Goal: Task Accomplishment & Management: Use online tool/utility

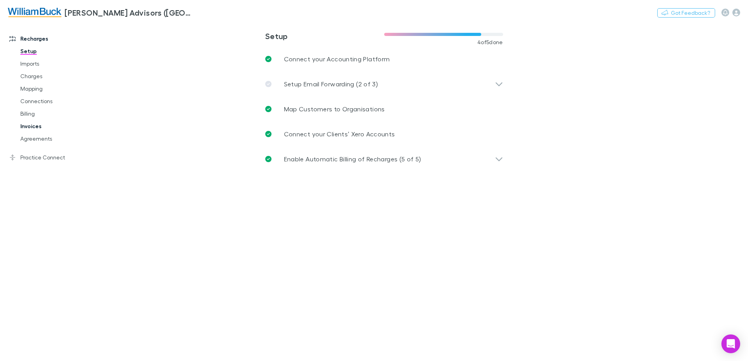
click at [29, 126] on link "Invoices" at bounding box center [59, 126] width 93 height 13
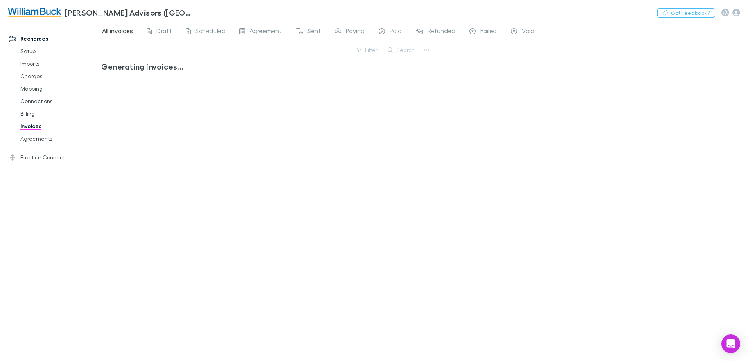
click at [397, 52] on button "Search" at bounding box center [402, 49] width 36 height 9
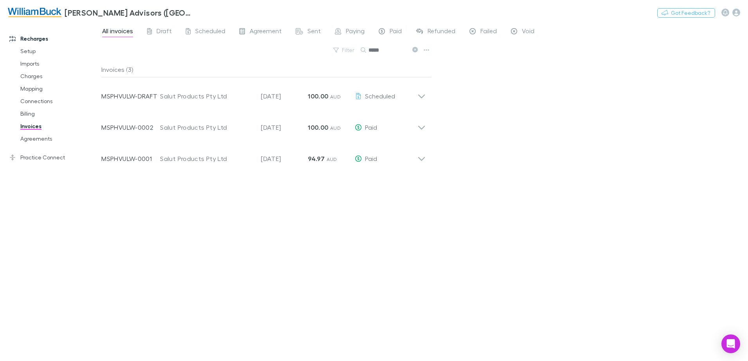
drag, startPoint x: 377, startPoint y: 51, endPoint x: 354, endPoint y: 55, distance: 23.8
click at [354, 55] on div "Filter Search *****" at bounding box center [266, 53] width 330 height 17
type input "********"
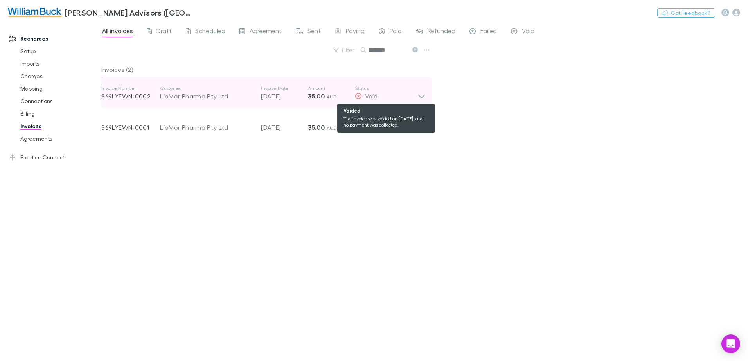
click at [370, 96] on span "Void" at bounding box center [371, 95] width 13 height 7
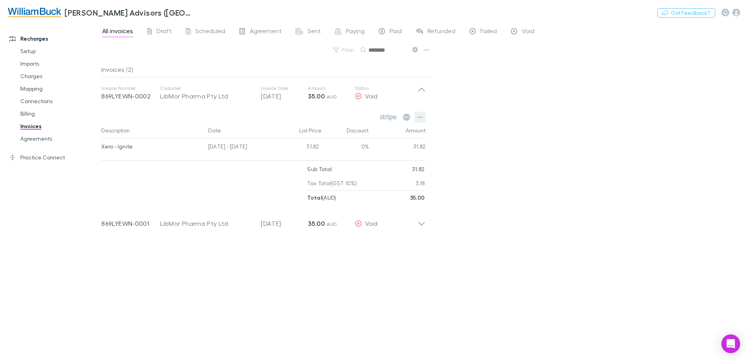
click at [420, 116] on icon "button" at bounding box center [419, 117] width 5 height 6
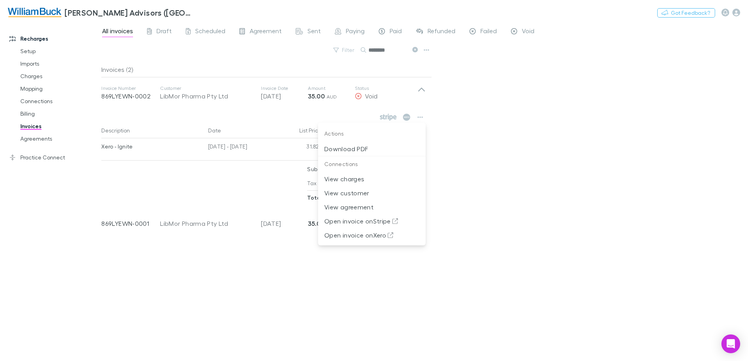
click at [462, 114] on div at bounding box center [374, 180] width 748 height 361
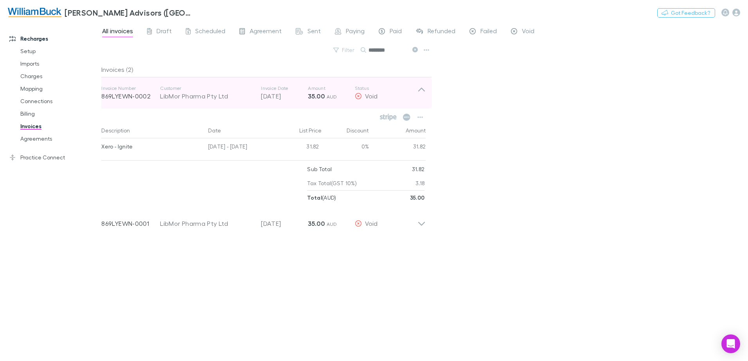
click at [422, 88] on icon at bounding box center [421, 90] width 7 height 4
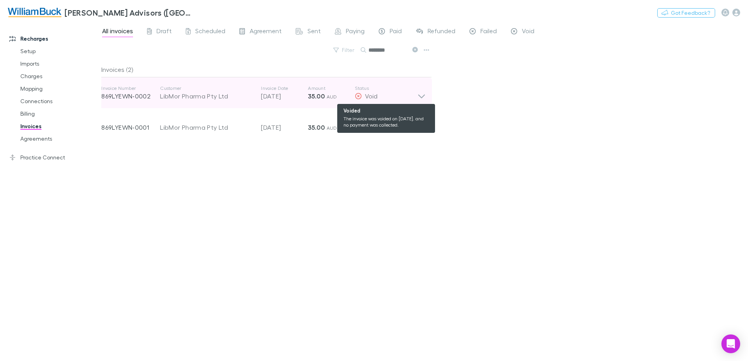
click at [367, 97] on span "Void" at bounding box center [371, 95] width 13 height 7
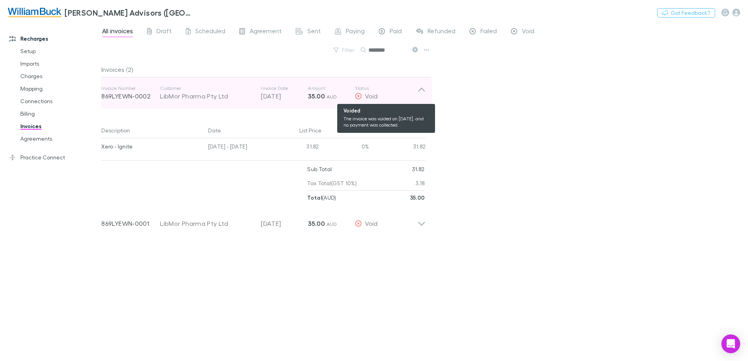
click at [358, 97] on icon at bounding box center [358, 96] width 6 height 6
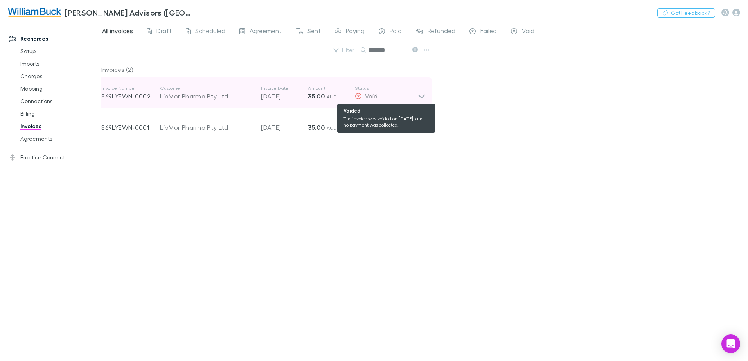
click at [358, 97] on icon at bounding box center [358, 96] width 6 height 6
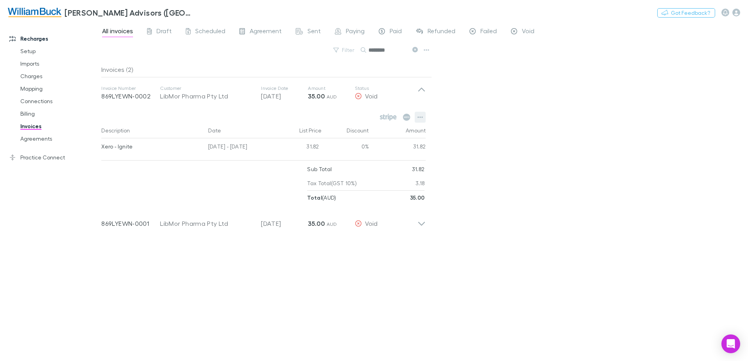
click at [423, 117] on icon "button" at bounding box center [420, 118] width 5 height 2
